Goal: Find specific page/section: Find specific page/section

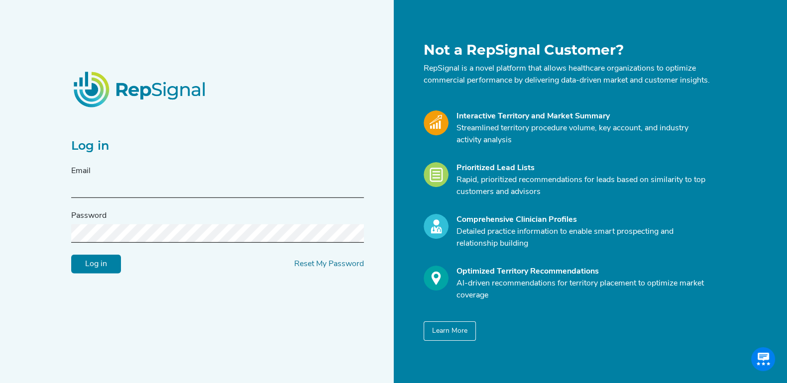
type input "[EMAIL_ADDRESS][DOMAIN_NAME]"
click at [105, 271] on input "Log in" at bounding box center [96, 264] width 50 height 19
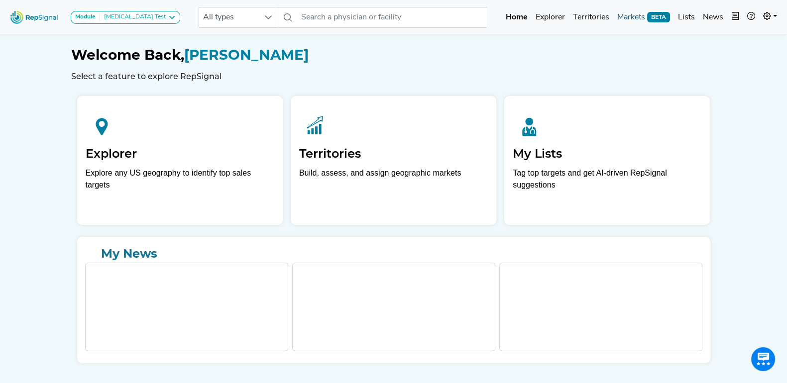
click at [643, 16] on link "Markets BETA" at bounding box center [643, 17] width 61 height 20
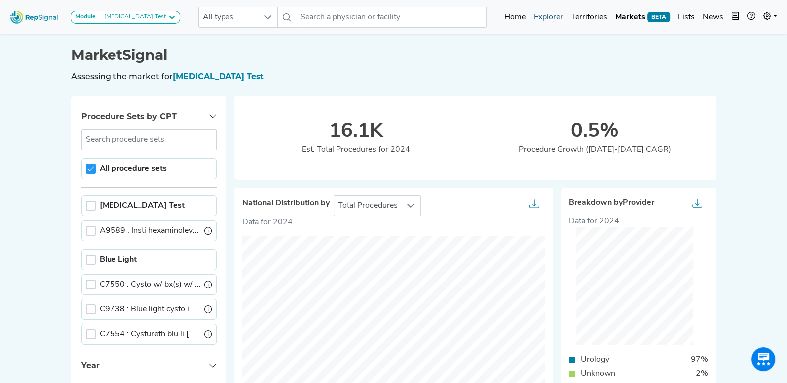
click at [551, 11] on link "Explorer" at bounding box center [547, 17] width 37 height 20
click at [514, 13] on link "Home" at bounding box center [514, 17] width 29 height 20
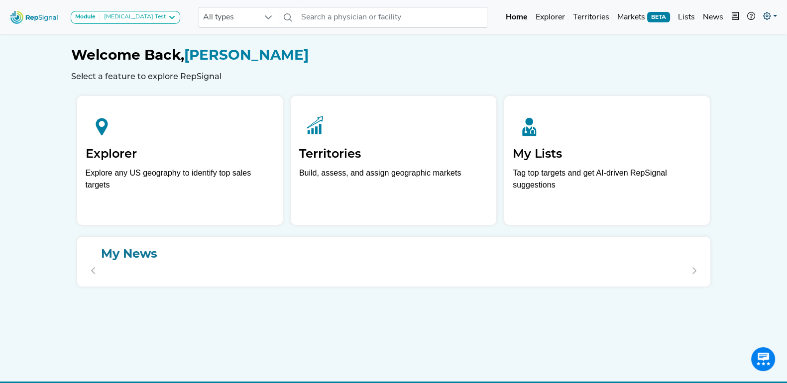
click at [768, 15] on icon at bounding box center [767, 16] width 8 height 8
click at [718, 61] on link "Admin" at bounding box center [741, 63] width 79 height 20
